Goal: Information Seeking & Learning: Learn about a topic

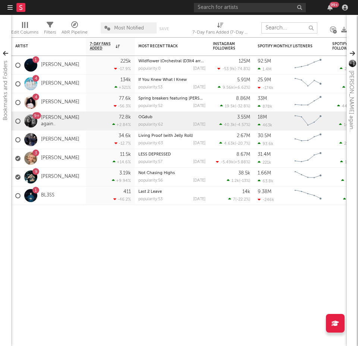
click at [297, 29] on input "text" at bounding box center [290, 27] width 56 height 11
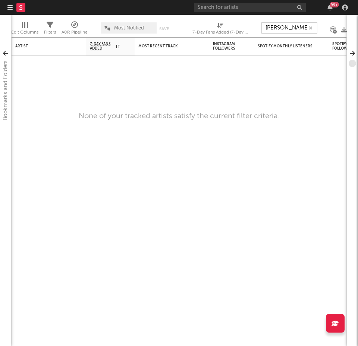
type input "[PERSON_NAME]"
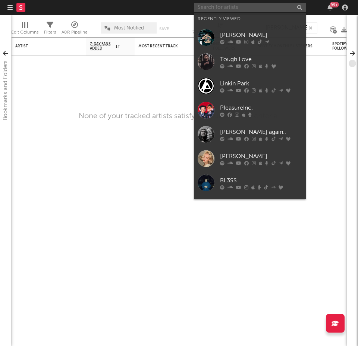
click at [270, 7] on input "text" at bounding box center [250, 7] width 112 height 9
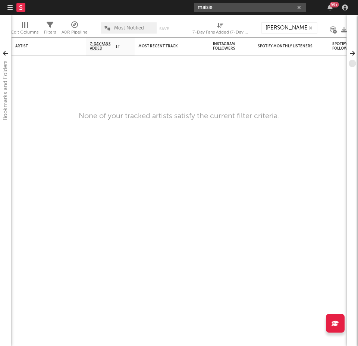
click at [247, 10] on input "maisie" at bounding box center [250, 7] width 112 height 9
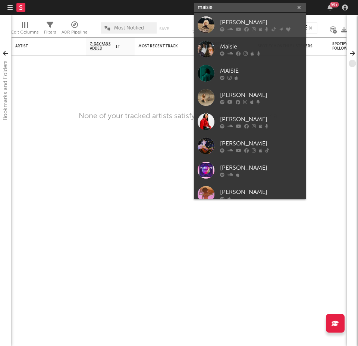
type input "maisie"
click at [251, 26] on div "[PERSON_NAME]" at bounding box center [261, 22] width 82 height 9
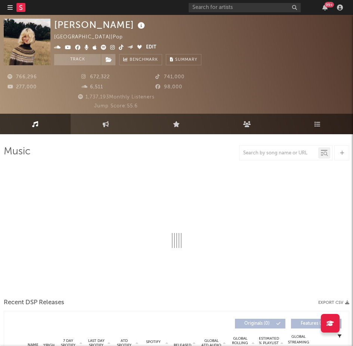
select select "6m"
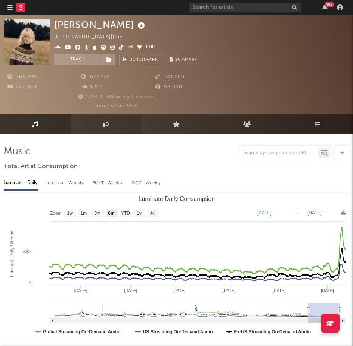
click at [103, 125] on icon at bounding box center [106, 124] width 6 height 6
select select "1w"
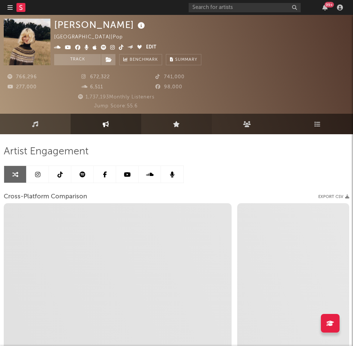
click at [177, 126] on icon at bounding box center [176, 124] width 7 height 6
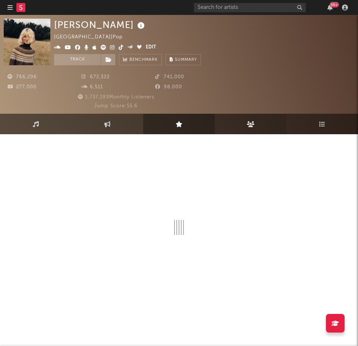
click at [264, 123] on link "Audience" at bounding box center [251, 124] width 72 height 21
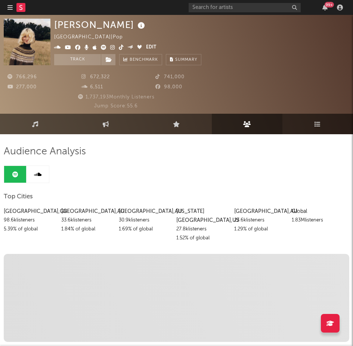
click at [308, 125] on link "Playlists/Charts" at bounding box center [317, 124] width 71 height 21
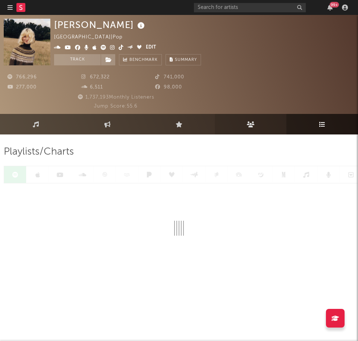
click at [238, 126] on link "Audience" at bounding box center [251, 124] width 72 height 21
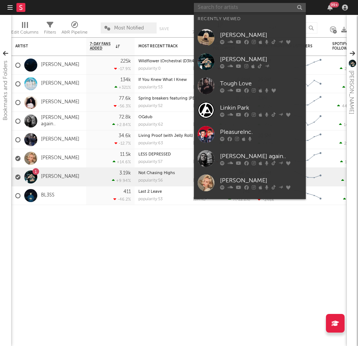
click at [262, 11] on input "text" at bounding box center [250, 7] width 112 height 9
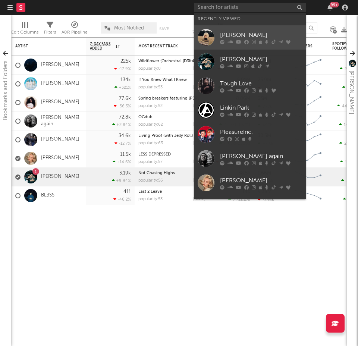
click at [259, 35] on div "[PERSON_NAME]" at bounding box center [261, 35] width 82 height 9
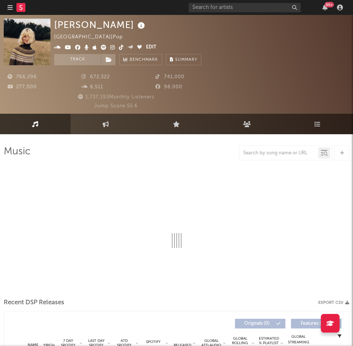
select select "6m"
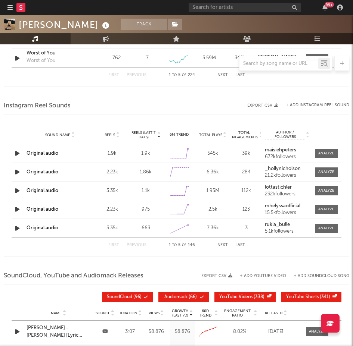
scroll to position [751, 0]
